Goal: Task Accomplishment & Management: Use online tool/utility

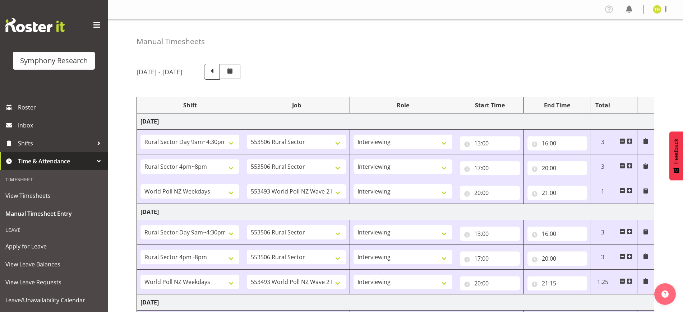
select select "81561"
select select "10587"
select select "47"
select select "81298"
select select "10587"
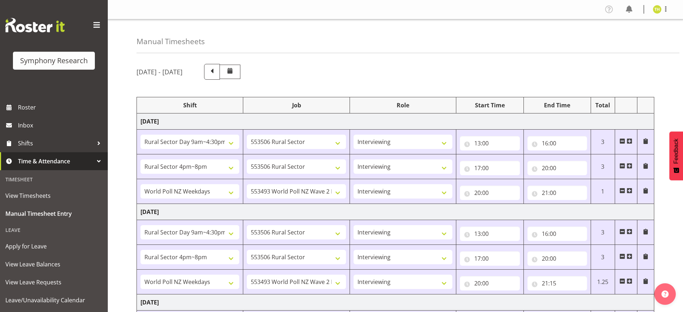
select select "47"
select select "41604"
select select "10527"
select select "47"
select select "81561"
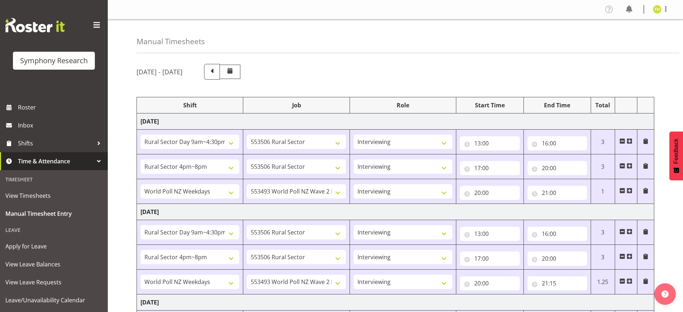
select select "10587"
select select "47"
select select "81298"
select select "10587"
select select "47"
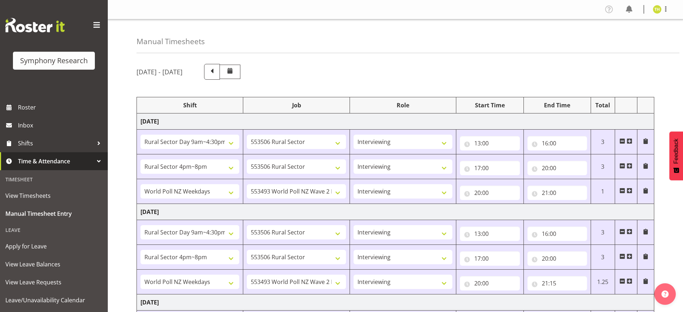
select select "41604"
select select "10527"
select select "47"
select select "81561"
select select "10587"
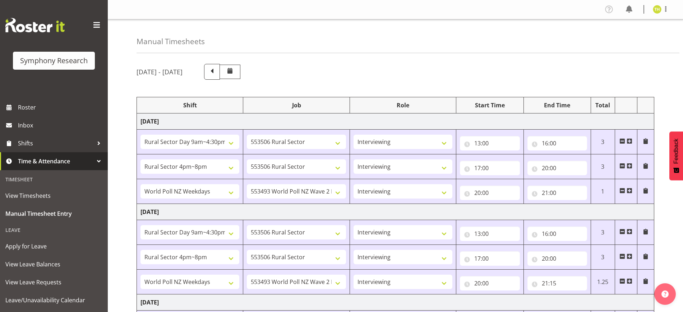
select select "47"
select select "103"
select select "10499"
select select "81298"
select select "10587"
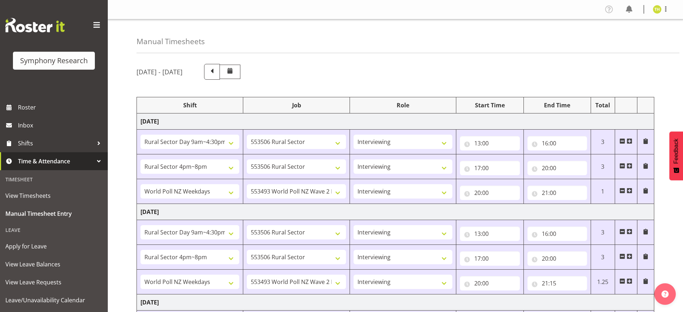
select select "47"
select select "56692"
select select "10499"
select select "47"
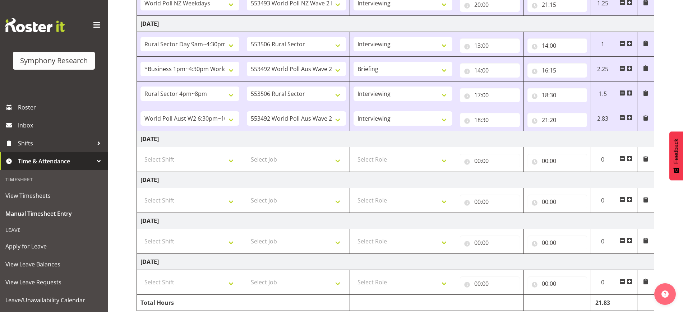
scroll to position [264, 0]
